Goal: Transaction & Acquisition: Purchase product/service

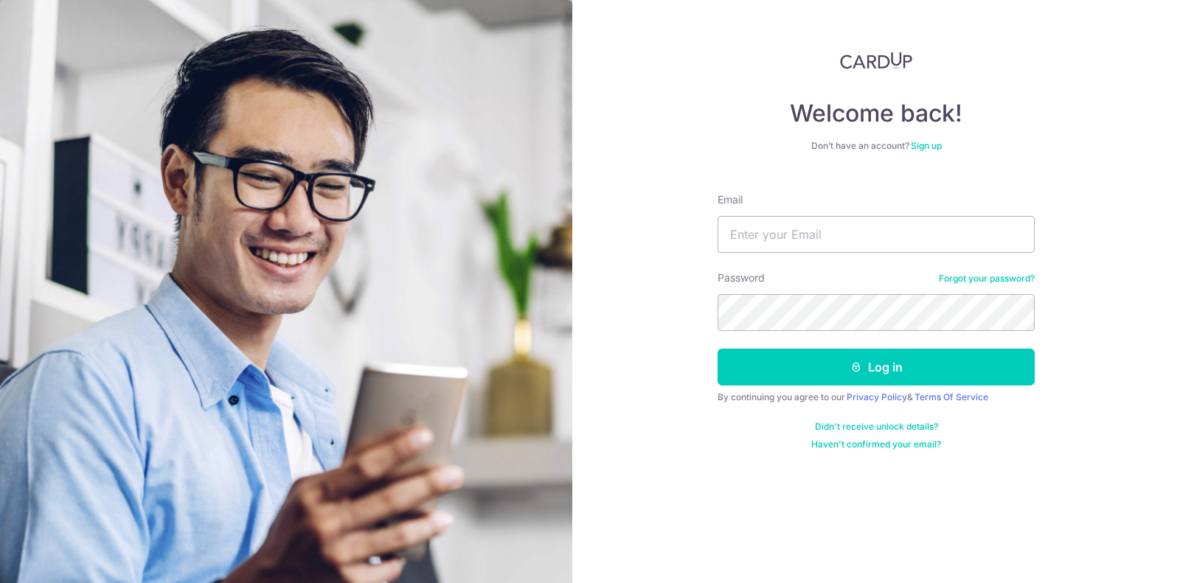
click at [852, 213] on div "Email" at bounding box center [875, 222] width 317 height 60
click at [852, 228] on input "Email" at bounding box center [875, 234] width 317 height 37
type input "sarahtanlihui@gmail.com"
click at [849, 386] on form "Email sarahtanlihui@gmail.com Password Forgot your password? Log in By continui…" at bounding box center [875, 315] width 317 height 269
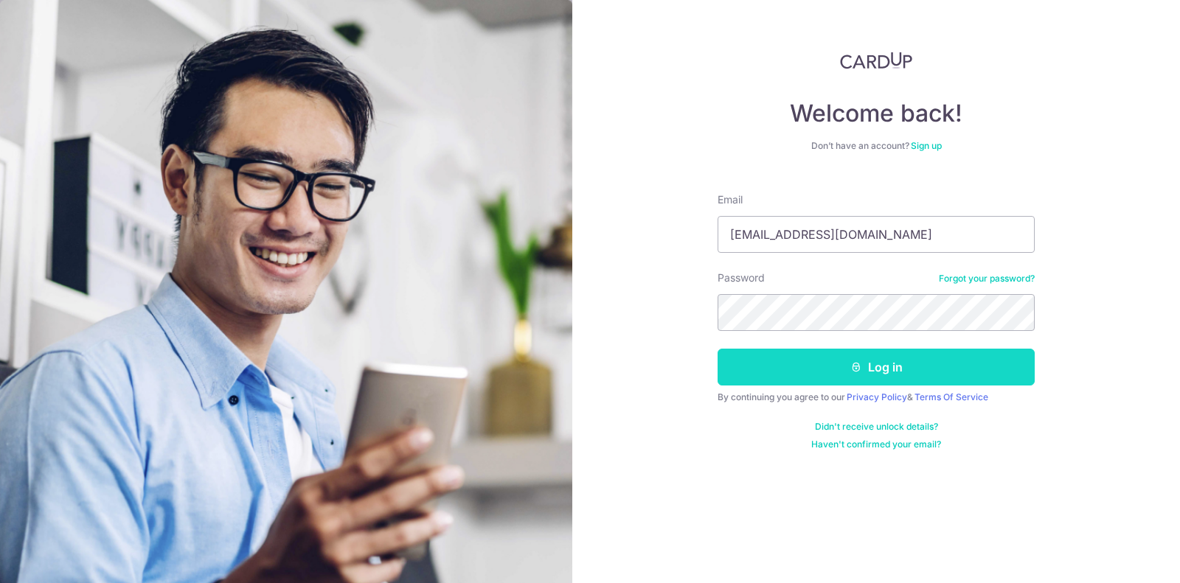
click at [840, 366] on button "Log in" at bounding box center [875, 367] width 317 height 37
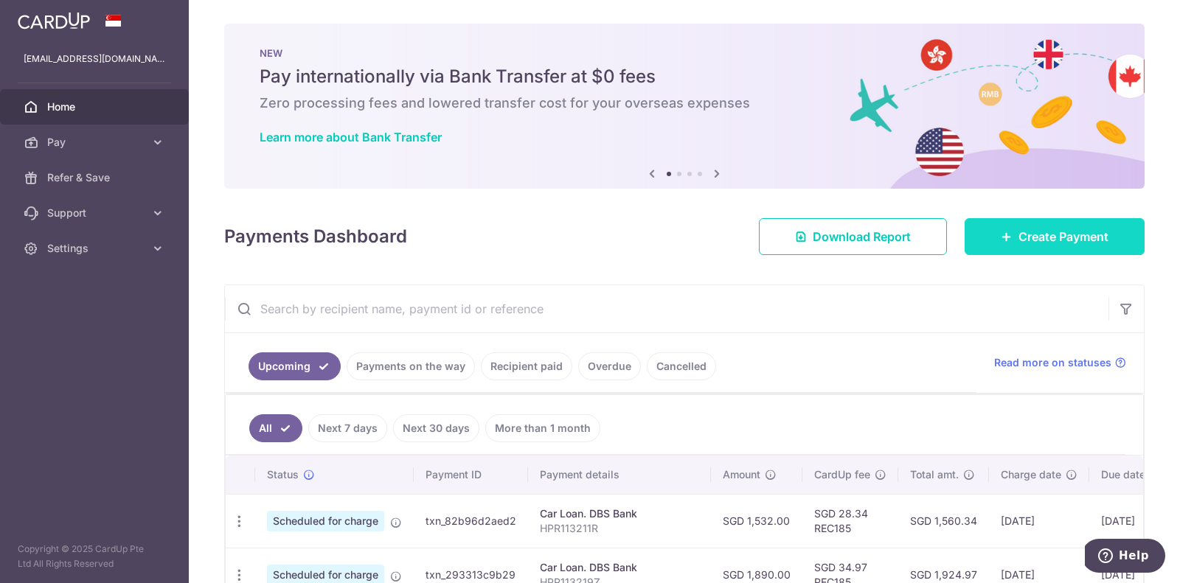
click at [1060, 238] on span "Create Payment" at bounding box center [1063, 237] width 90 height 18
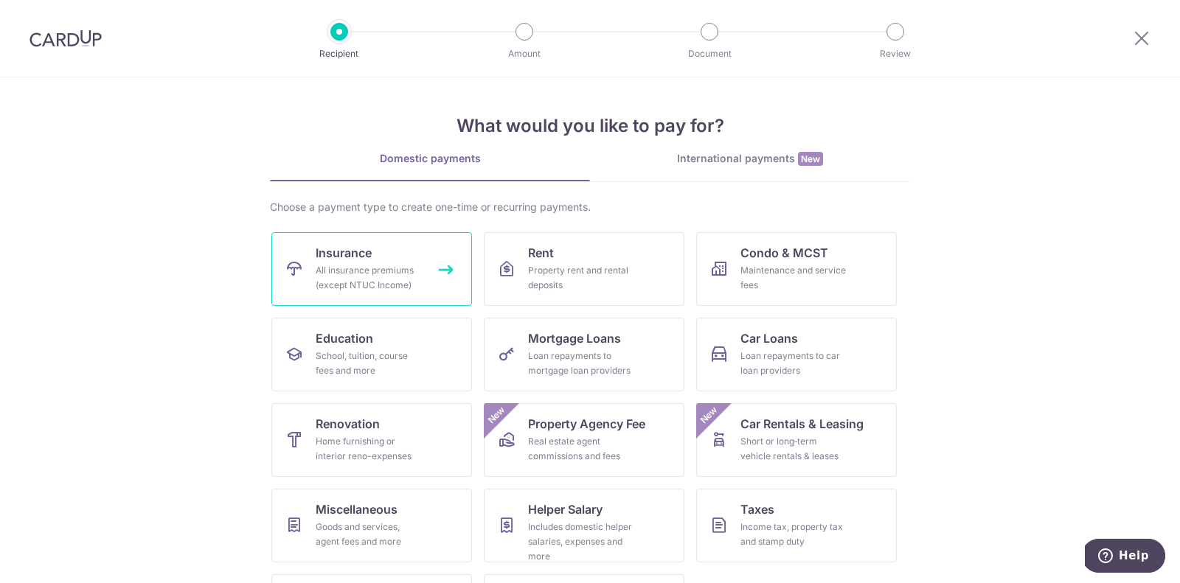
click at [330, 259] on span "Insurance" at bounding box center [344, 253] width 56 height 18
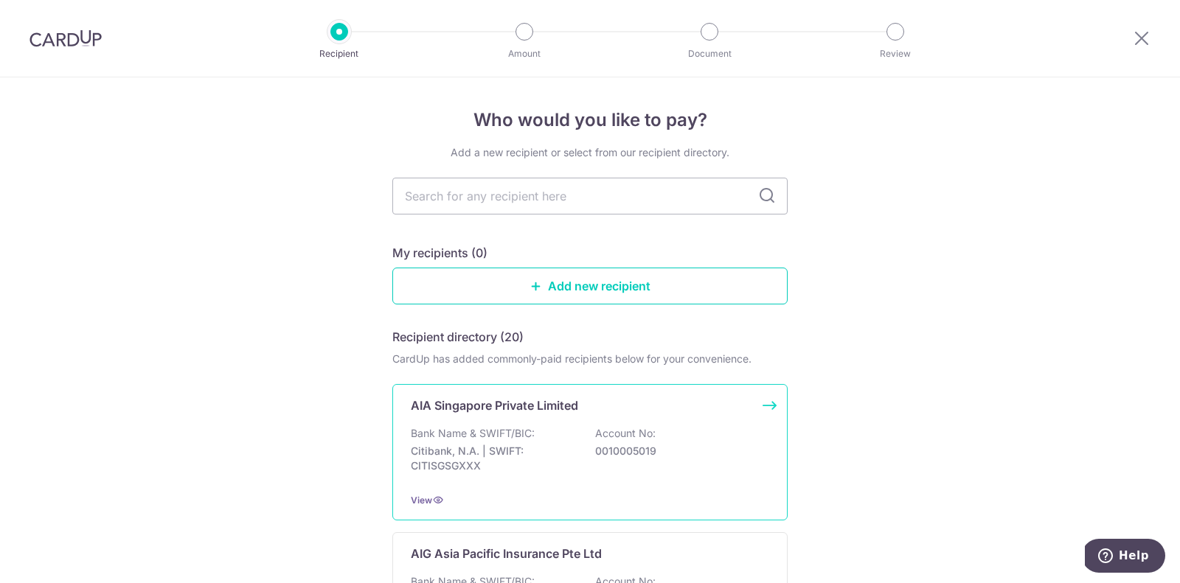
click at [507, 426] on p "Bank Name & SWIFT/BIC:" at bounding box center [473, 433] width 124 height 15
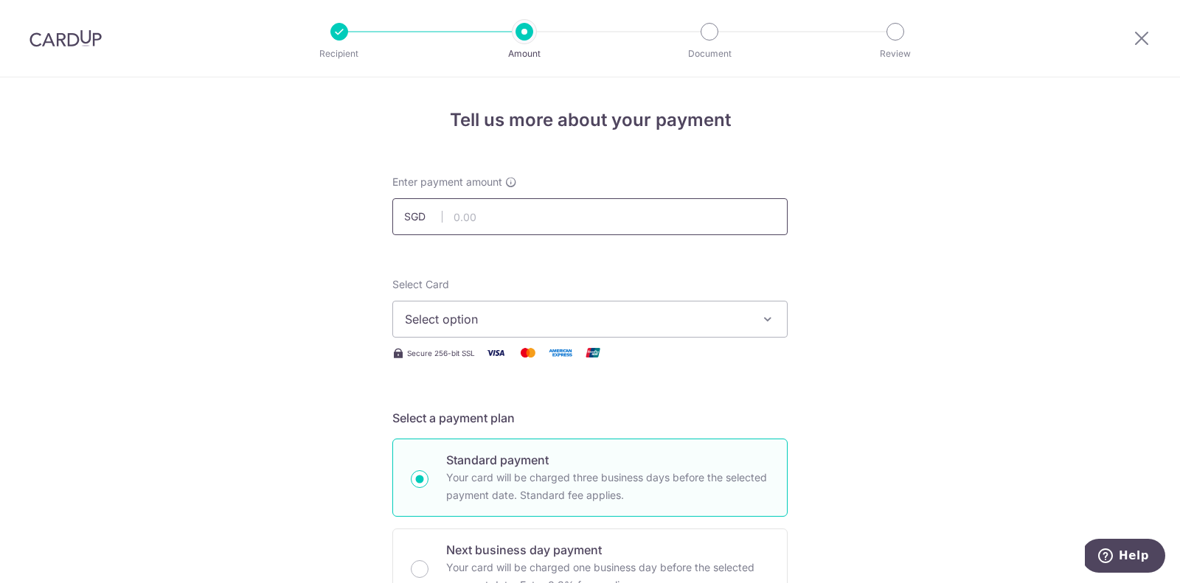
click at [507, 200] on input "text" at bounding box center [589, 216] width 395 height 37
type input "336.17"
click at [475, 302] on button "Select option" at bounding box center [589, 319] width 395 height 37
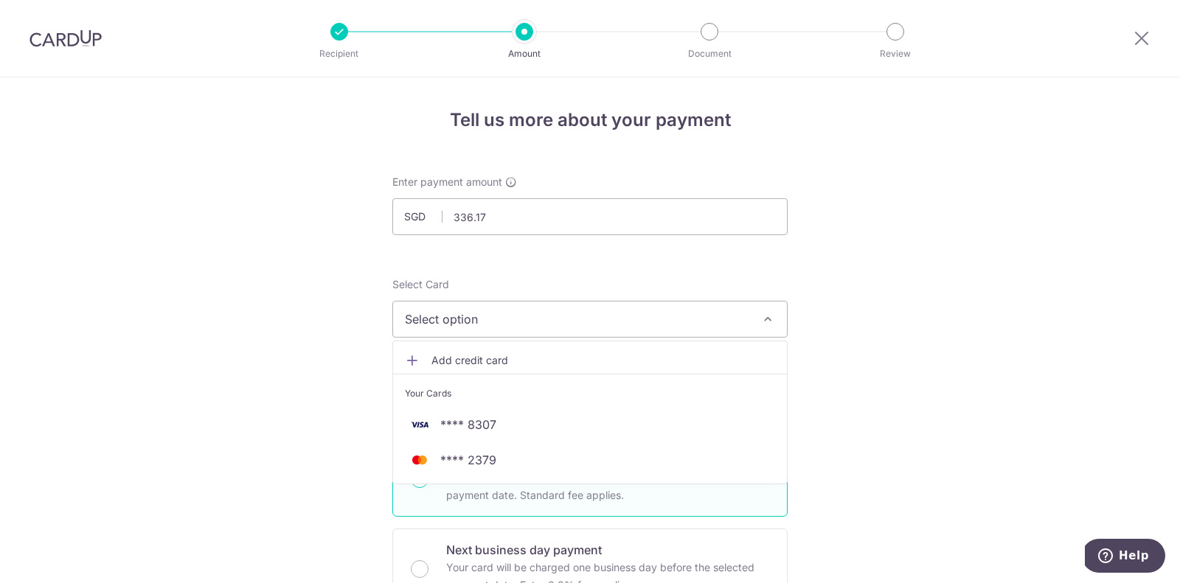
click at [475, 321] on span "Select option" at bounding box center [577, 319] width 344 height 18
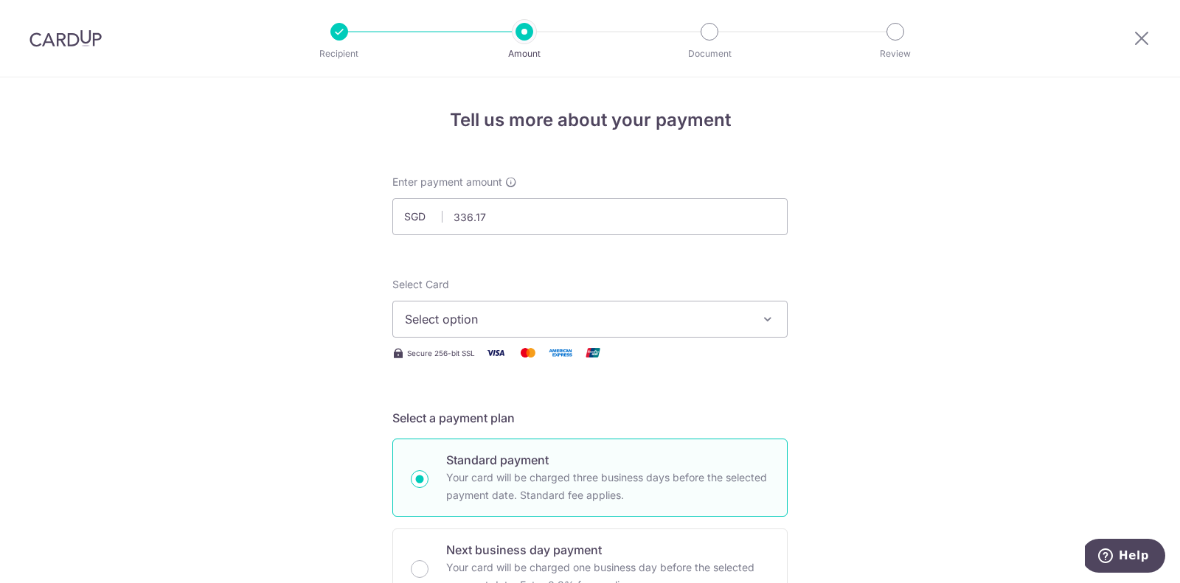
click at [475, 325] on span "Select option" at bounding box center [577, 319] width 344 height 18
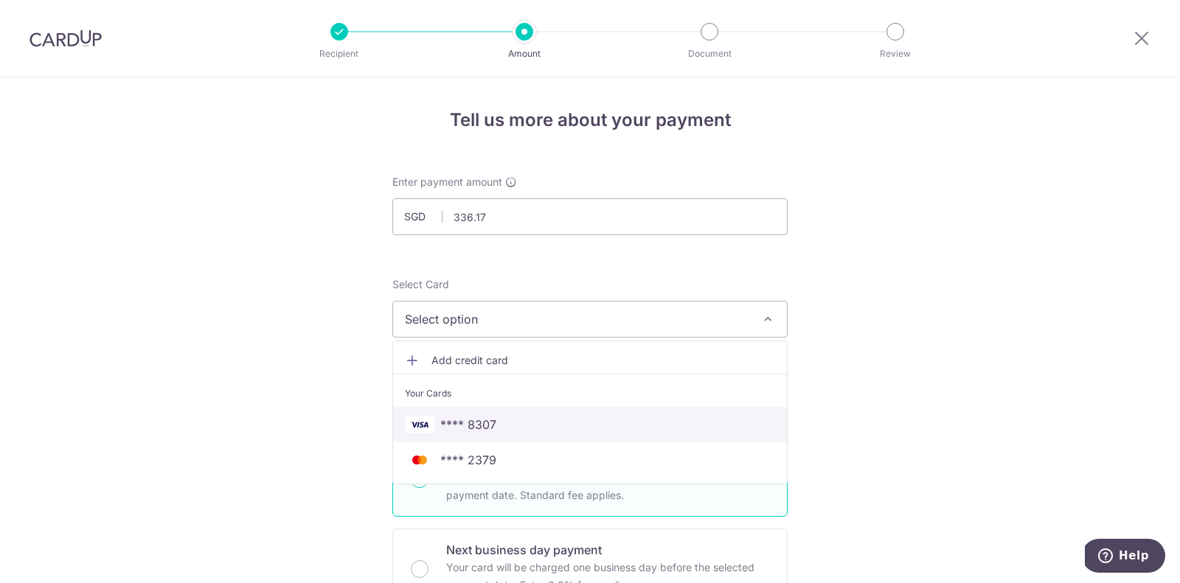
click at [492, 433] on link "**** 8307" at bounding box center [590, 424] width 394 height 35
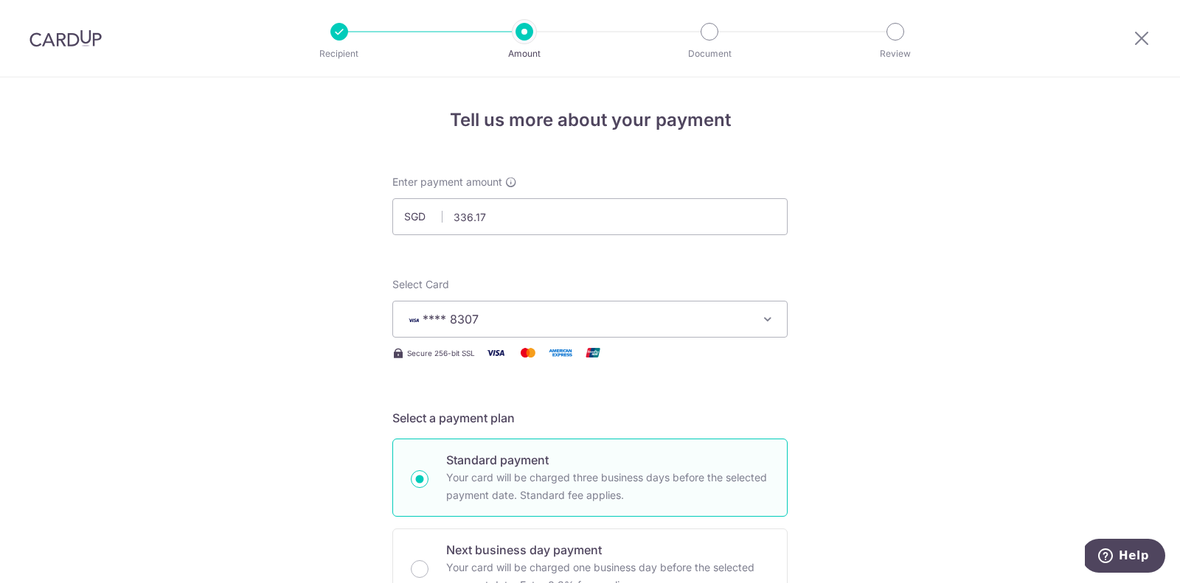
click at [492, 433] on div "Select a payment plan Standard payment Your card will be charged three business…" at bounding box center [589, 508] width 395 height 198
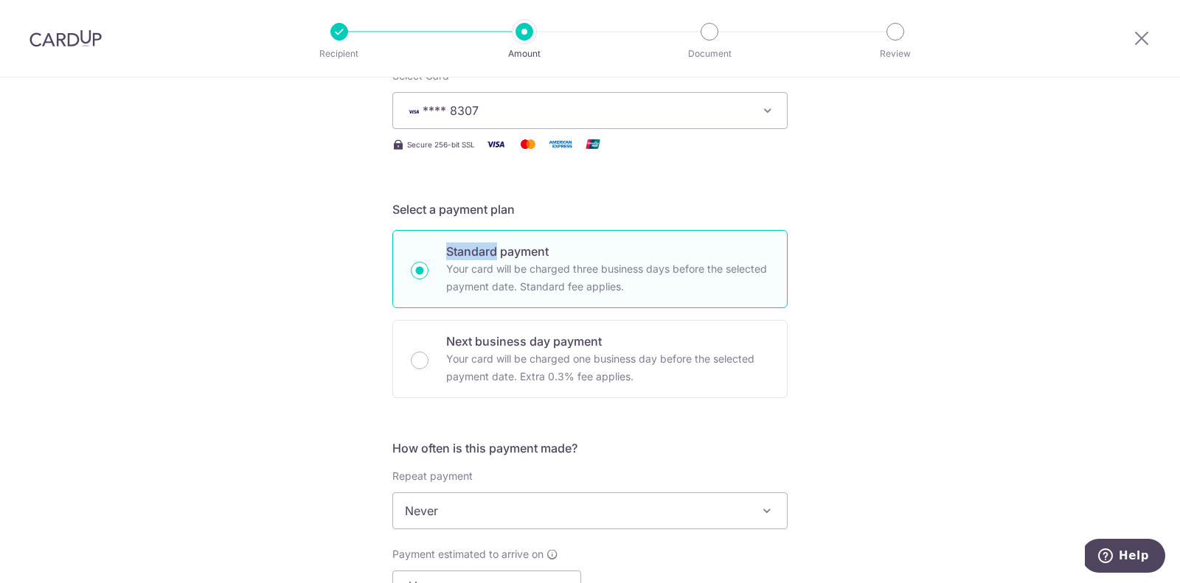
scroll to position [214, 0]
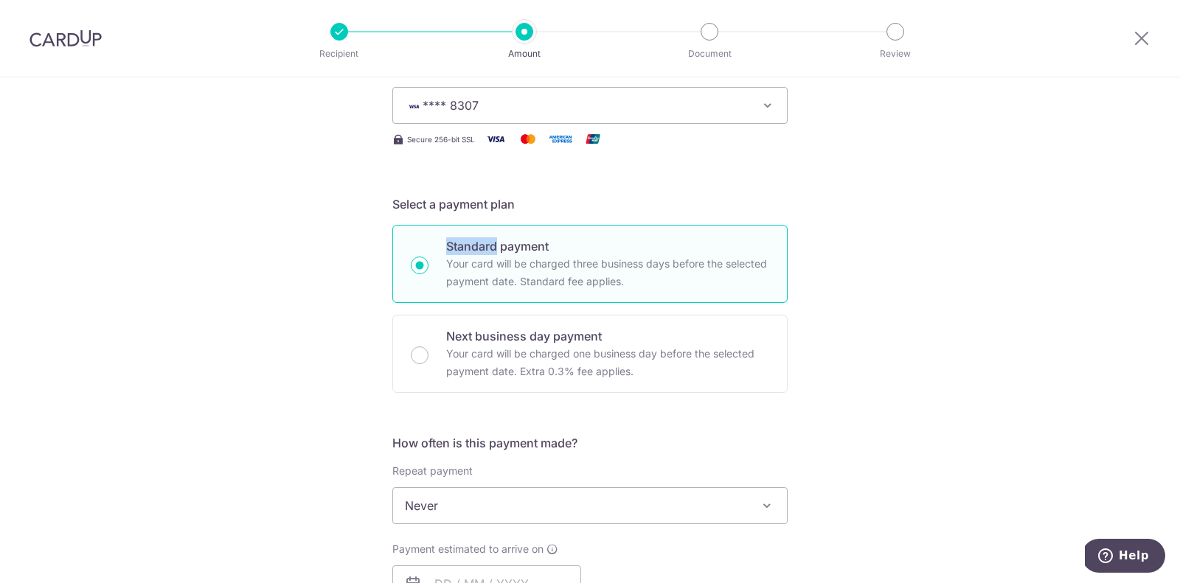
click at [322, 415] on div "Tell us more about your payment Enter payment amount SGD 336.17 336.17 Select C…" at bounding box center [590, 531] width 1180 height 1334
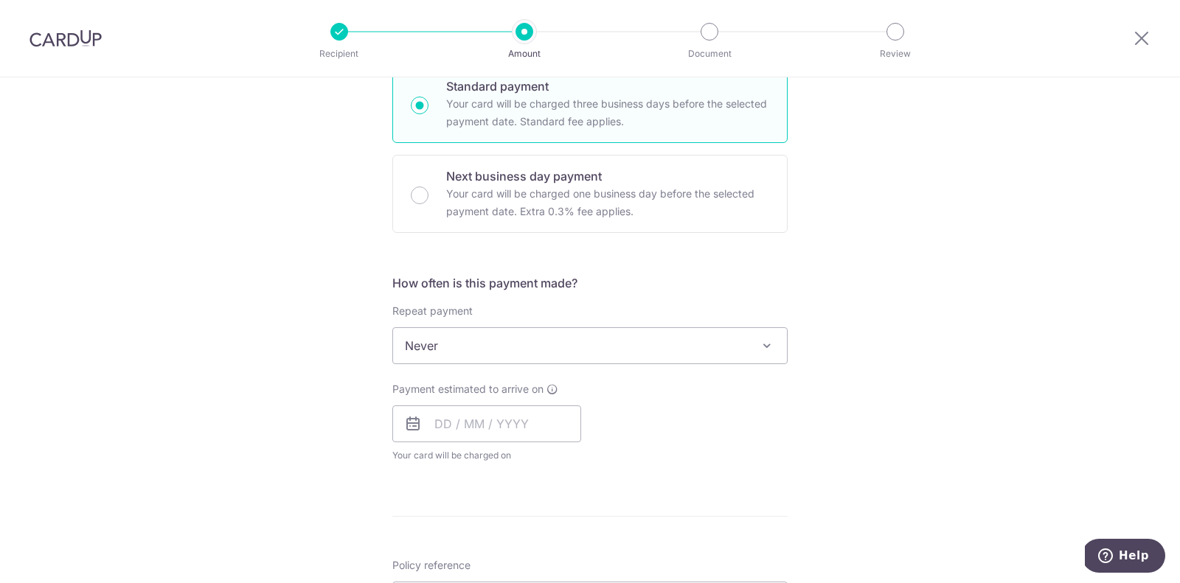
scroll to position [379, 0]
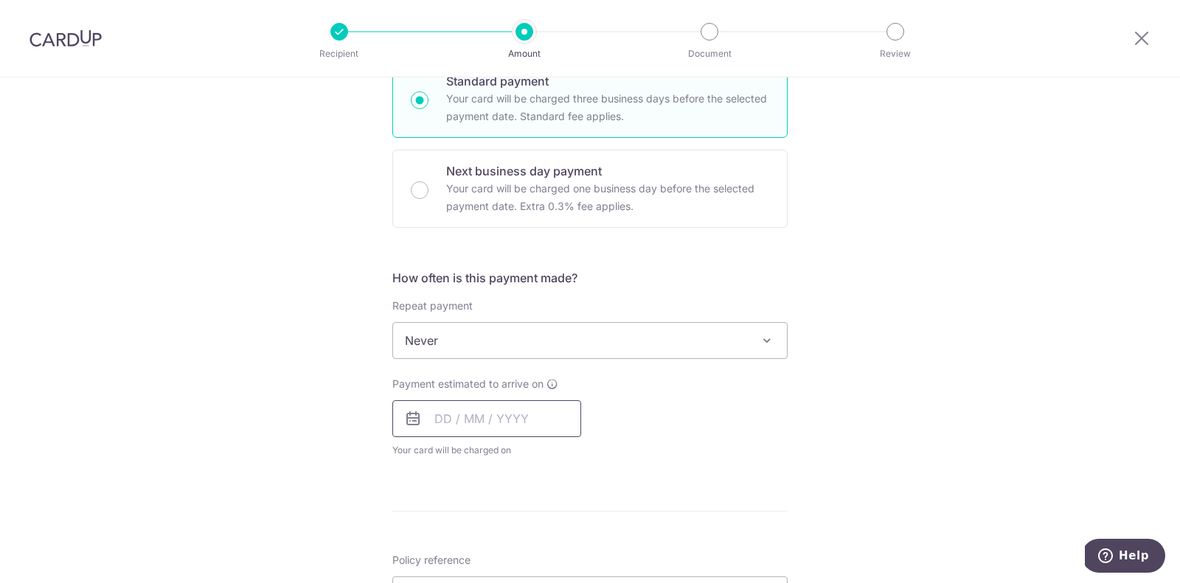
click at [439, 414] on input "text" at bounding box center [486, 418] width 189 height 37
click at [540, 574] on link "18" at bounding box center [541, 583] width 24 height 24
type input "[DATE]"
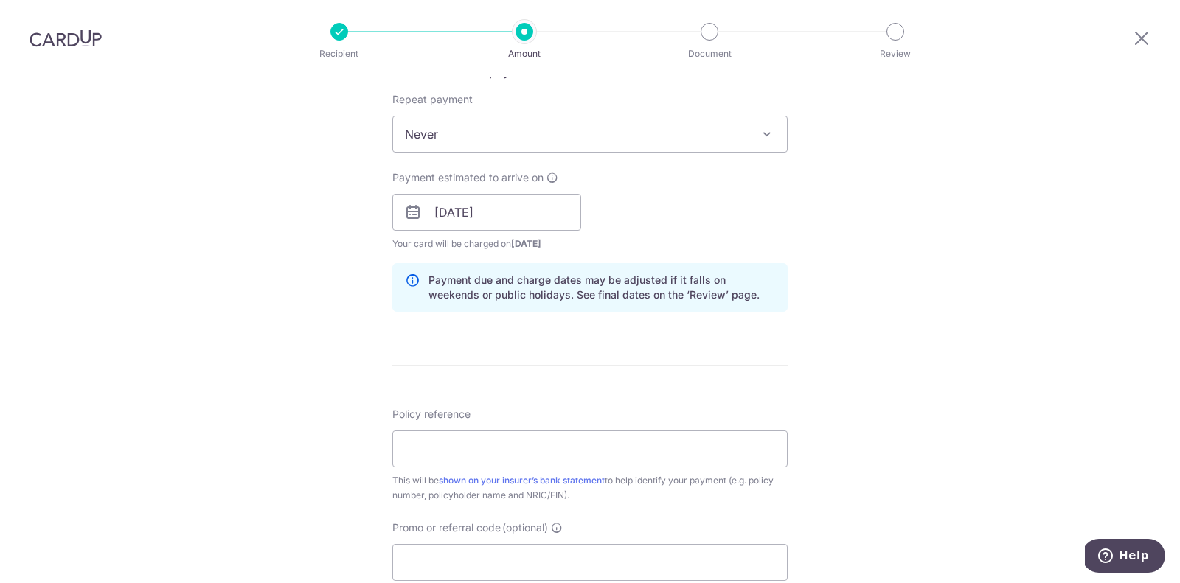
scroll to position [590, 0]
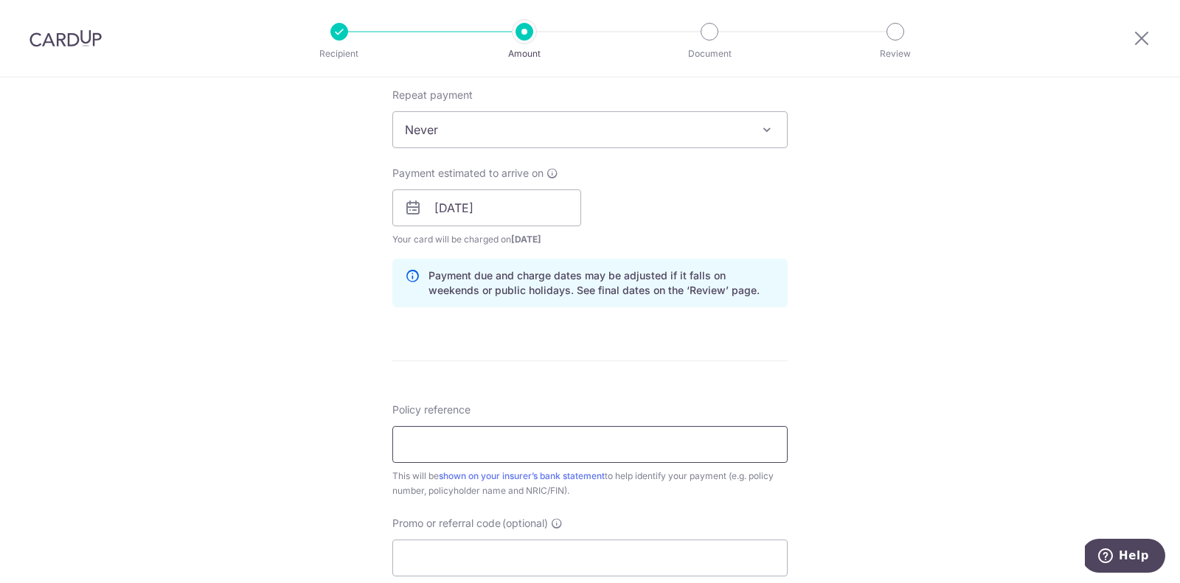
click at [476, 431] on input "Policy reference" at bounding box center [589, 444] width 395 height 37
click at [442, 450] on input "P564817726" at bounding box center [589, 444] width 395 height 37
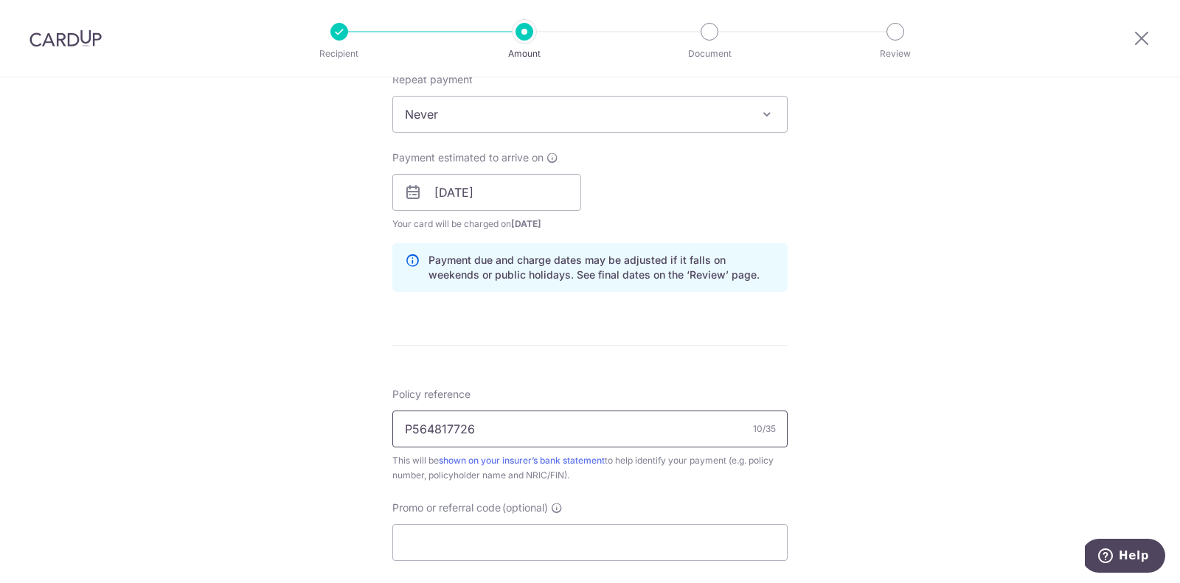
scroll to position [609, 0]
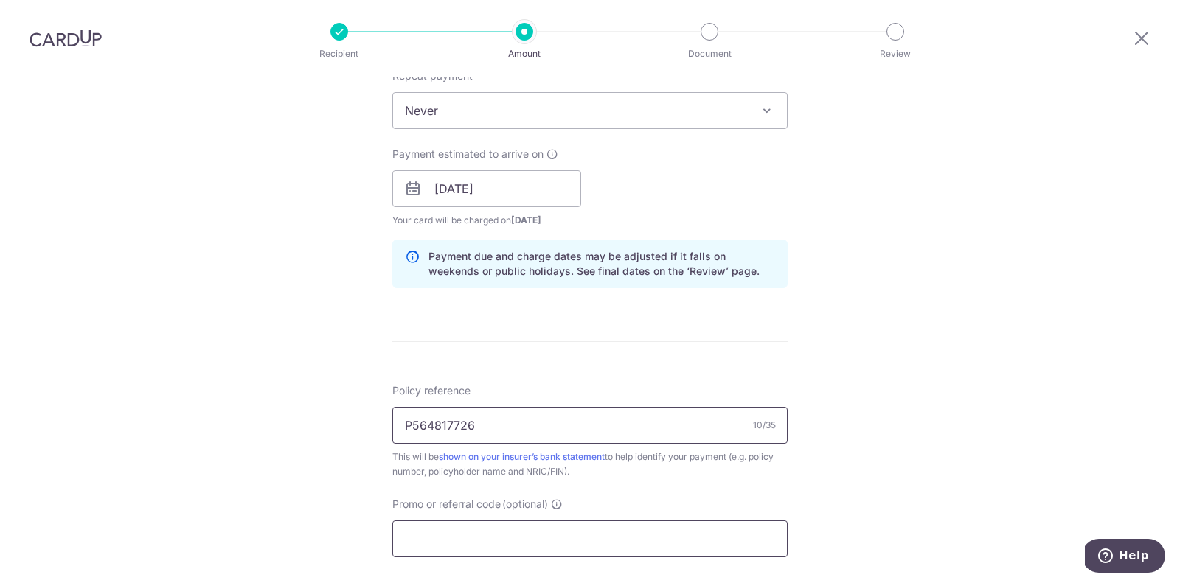
type input "P564817726"
click at [491, 528] on input "Promo or referral code (optional)" at bounding box center [589, 538] width 395 height 37
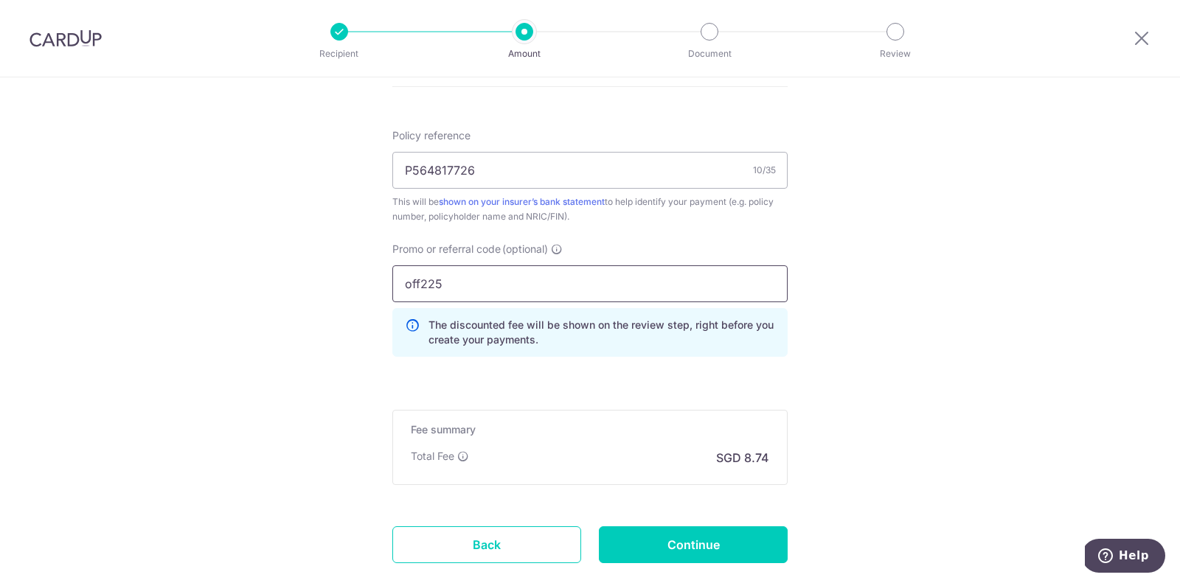
scroll to position [871, 0]
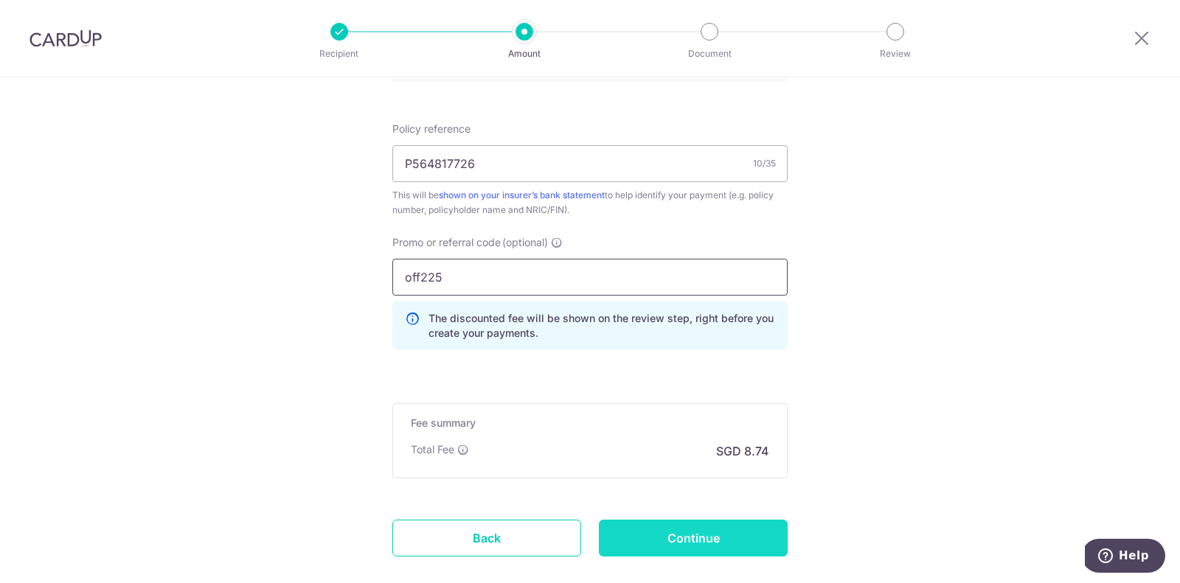
type input "off225"
click at [666, 535] on input "Continue" at bounding box center [693, 538] width 189 height 37
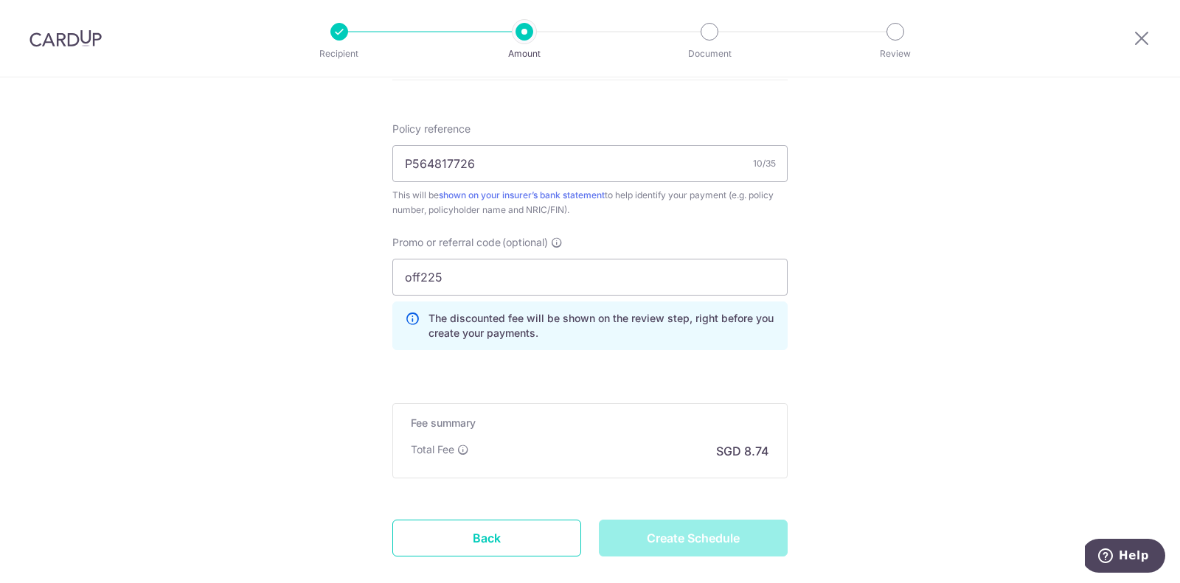
type input "Create Schedule"
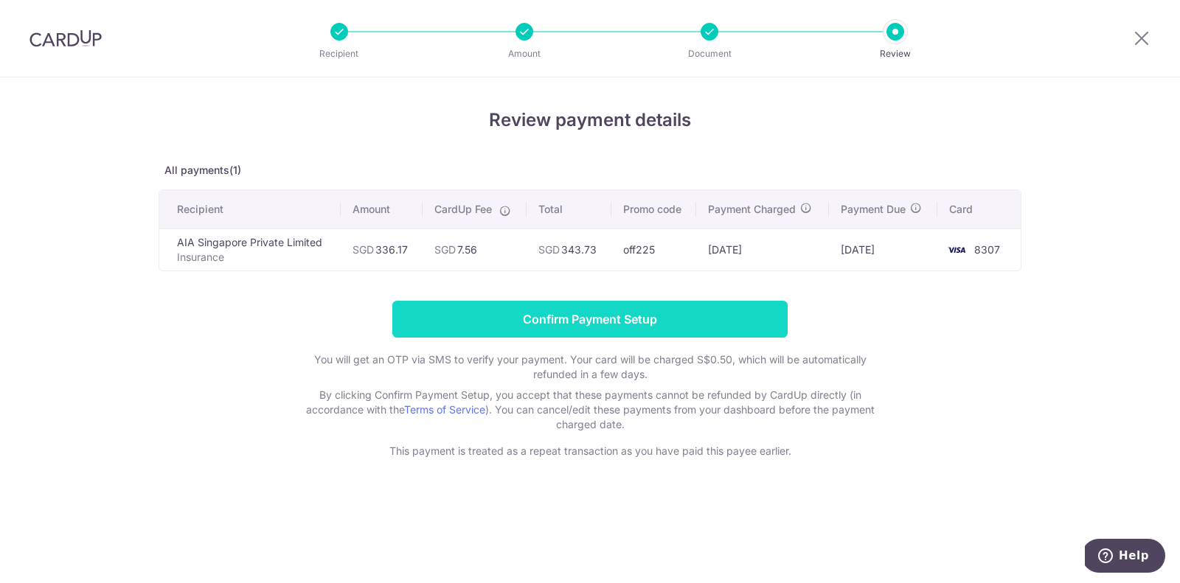
click at [647, 316] on input "Confirm Payment Setup" at bounding box center [589, 319] width 395 height 37
